Goal: Information Seeking & Learning: Learn about a topic

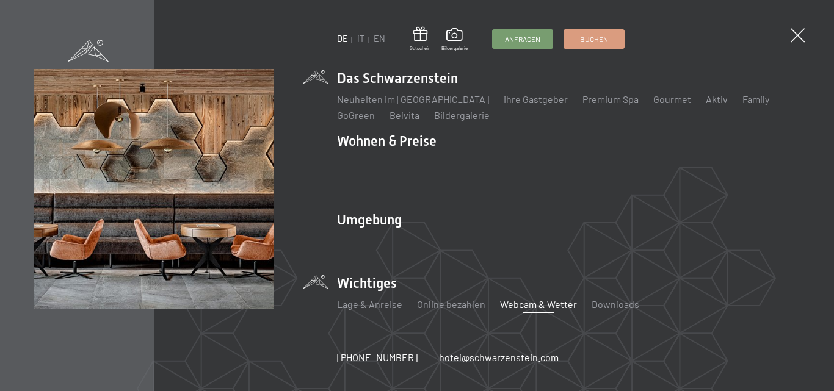
click at [513, 298] on link "Webcam & Wetter" at bounding box center [538, 304] width 77 height 12
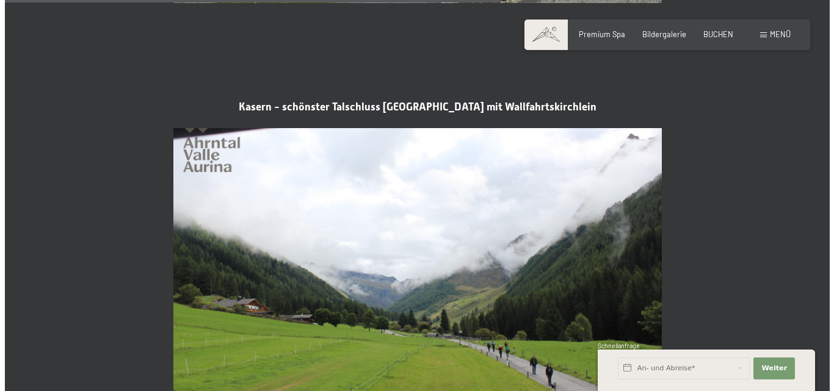
scroll to position [2136, 0]
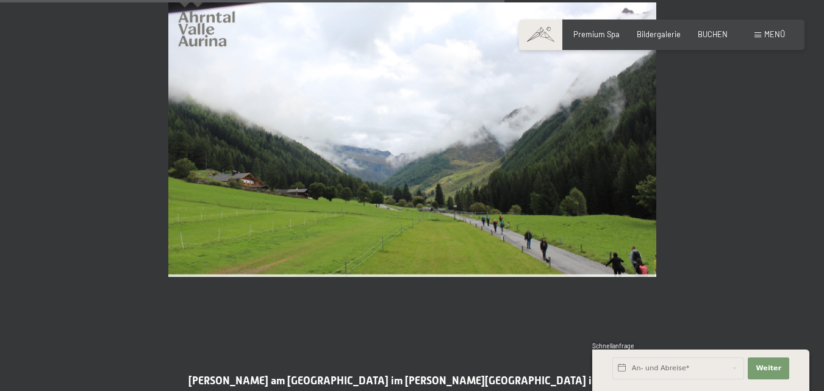
click at [770, 32] on span "Menü" at bounding box center [775, 34] width 21 height 10
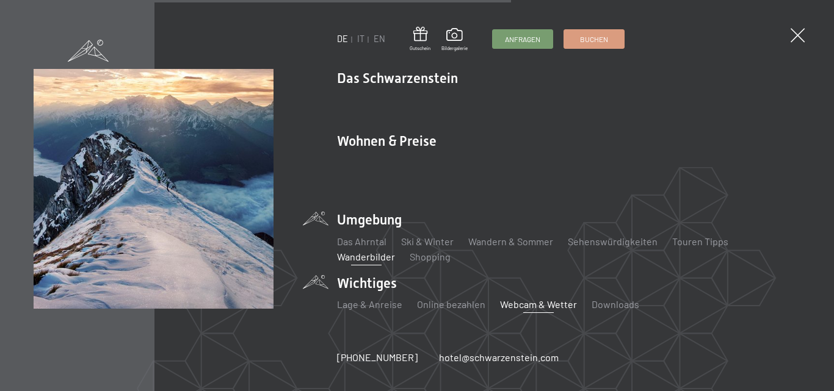
click at [361, 251] on link "Wanderbilder" at bounding box center [366, 257] width 58 height 12
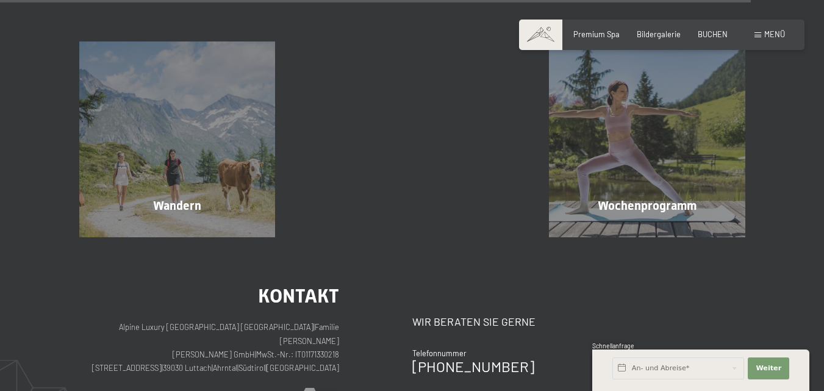
scroll to position [2746, 0]
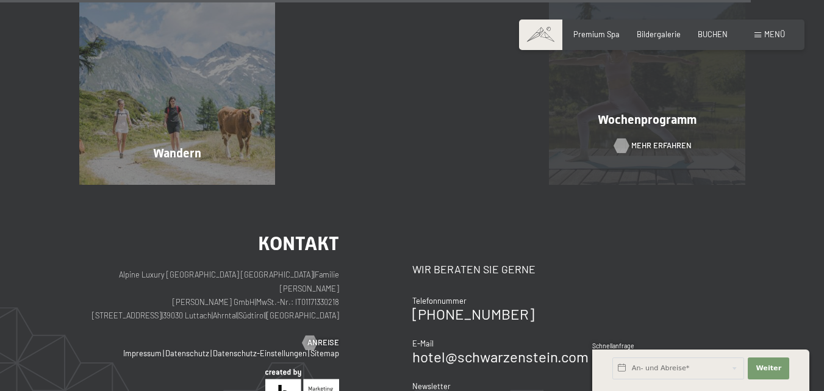
click at [622, 145] on div at bounding box center [622, 146] width 9 height 15
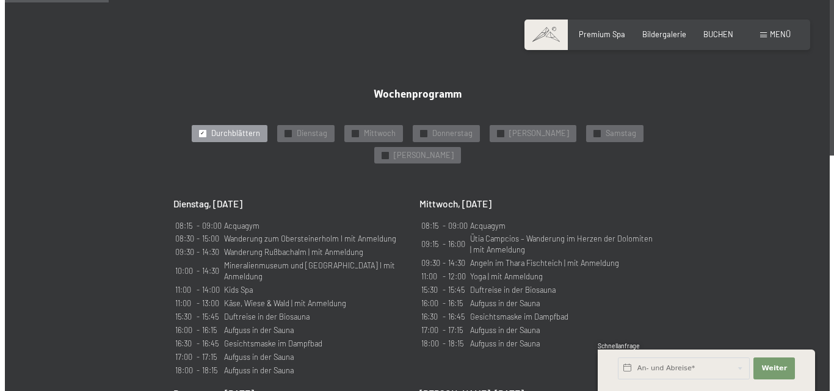
scroll to position [610, 0]
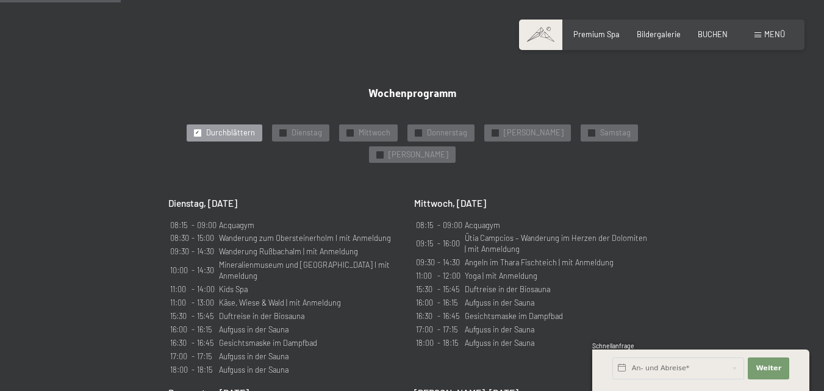
click at [773, 35] on span "Menü" at bounding box center [775, 34] width 21 height 10
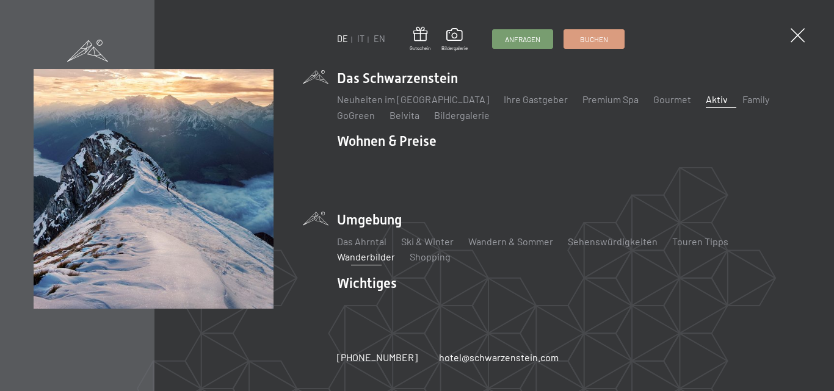
click at [366, 251] on link "Wanderbilder" at bounding box center [366, 257] width 58 height 12
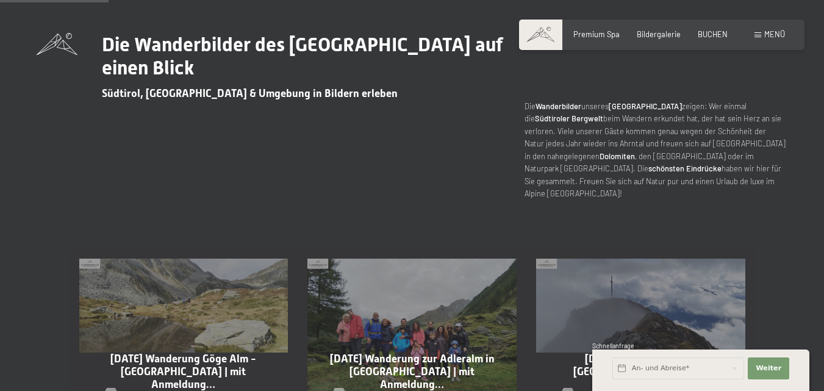
scroll to position [488, 0]
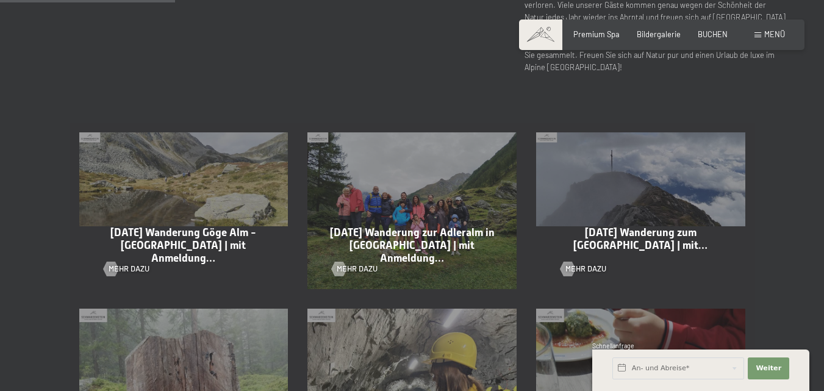
scroll to position [915, 0]
